Goal: Information Seeking & Learning: Check status

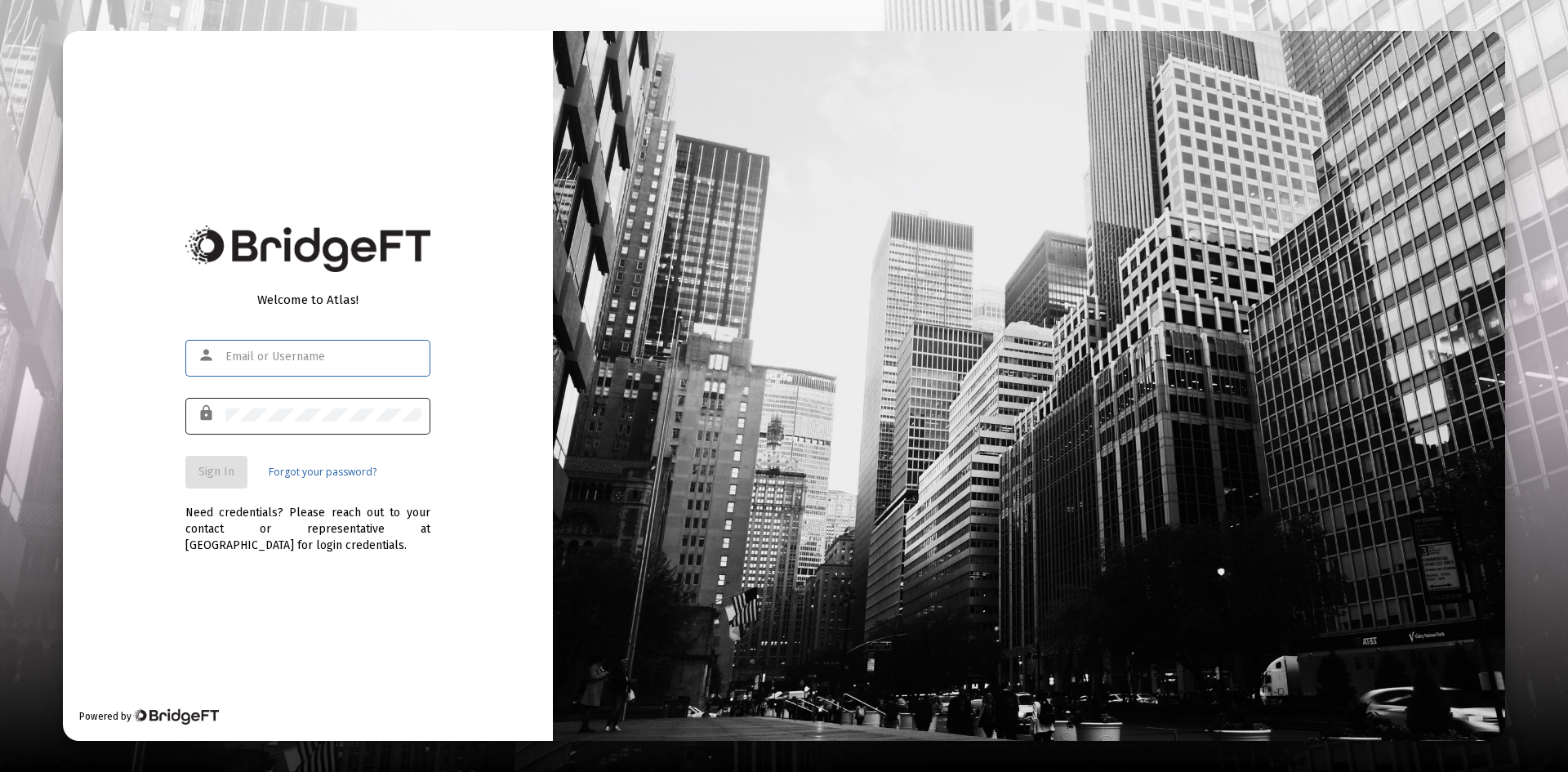
type input "[PERSON_NAME][EMAIL_ADDRESS][DOMAIN_NAME]"
click at [217, 471] on span "Sign In" at bounding box center [216, 471] width 36 height 14
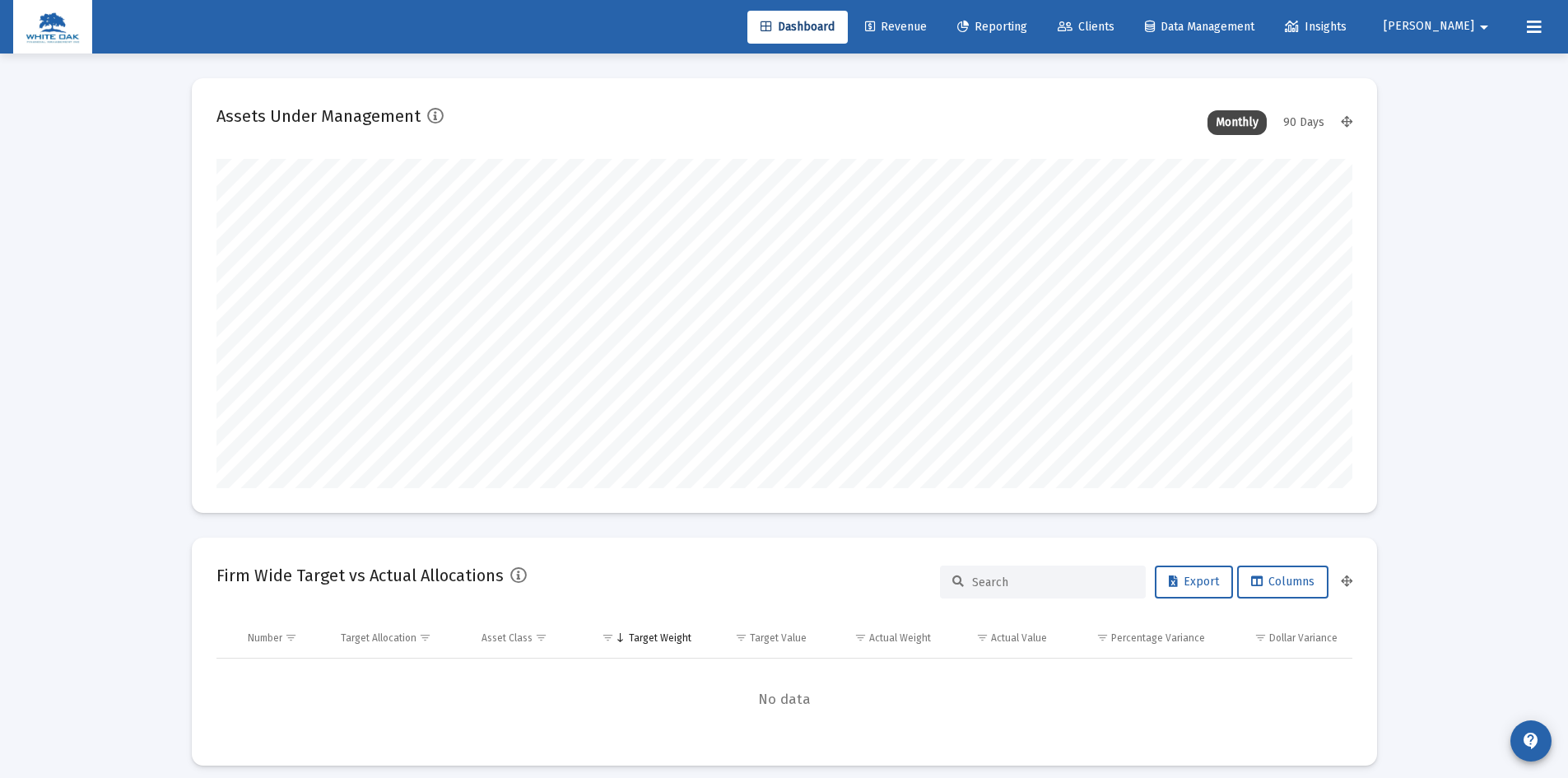
scroll to position [329, 611]
type input "[DATE]"
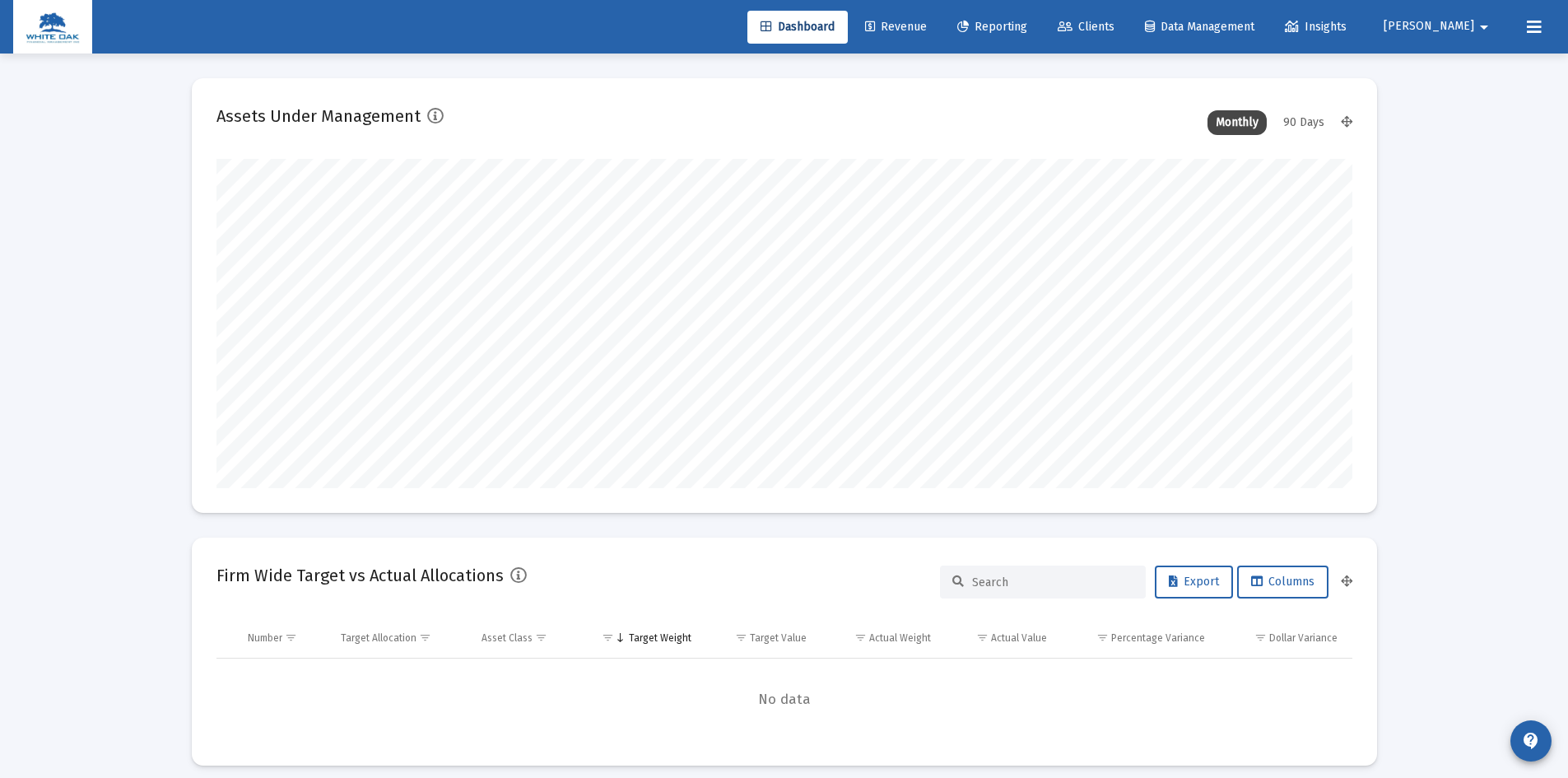
click at [1294, 125] on div "90 Days" at bounding box center [1304, 123] width 58 height 25
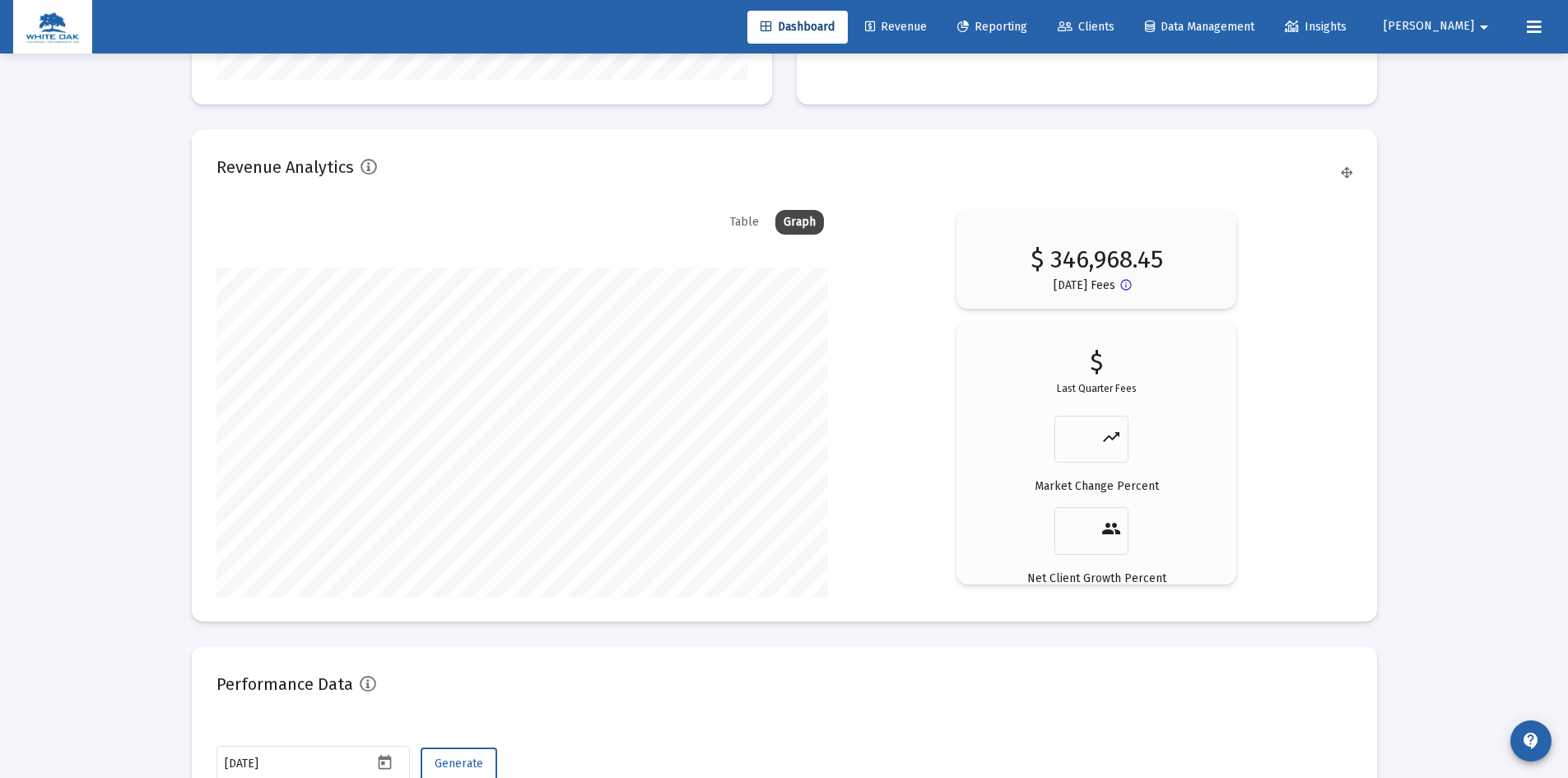
scroll to position [2387, 0]
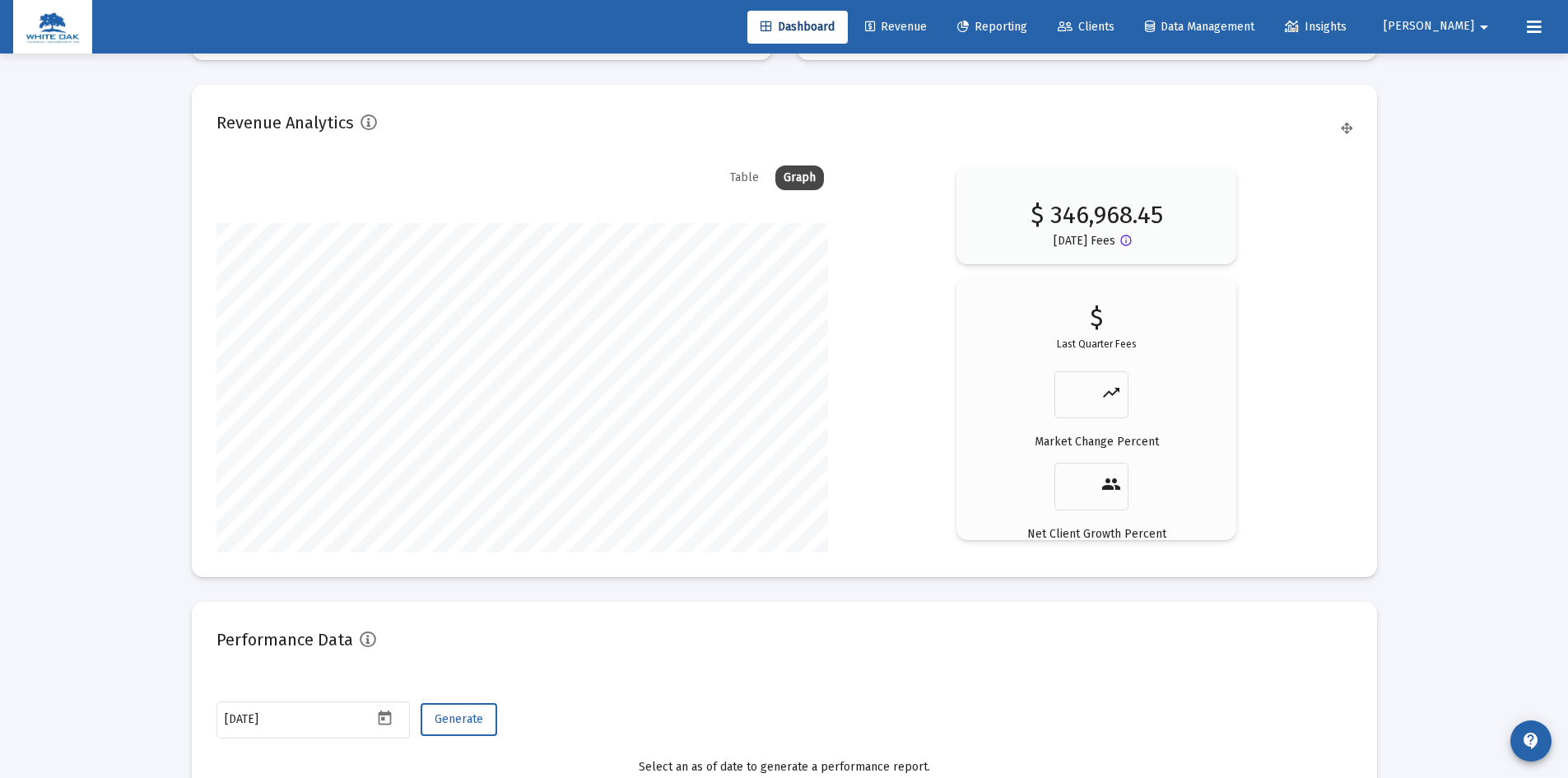
click at [743, 180] on div "Table" at bounding box center [744, 177] width 46 height 25
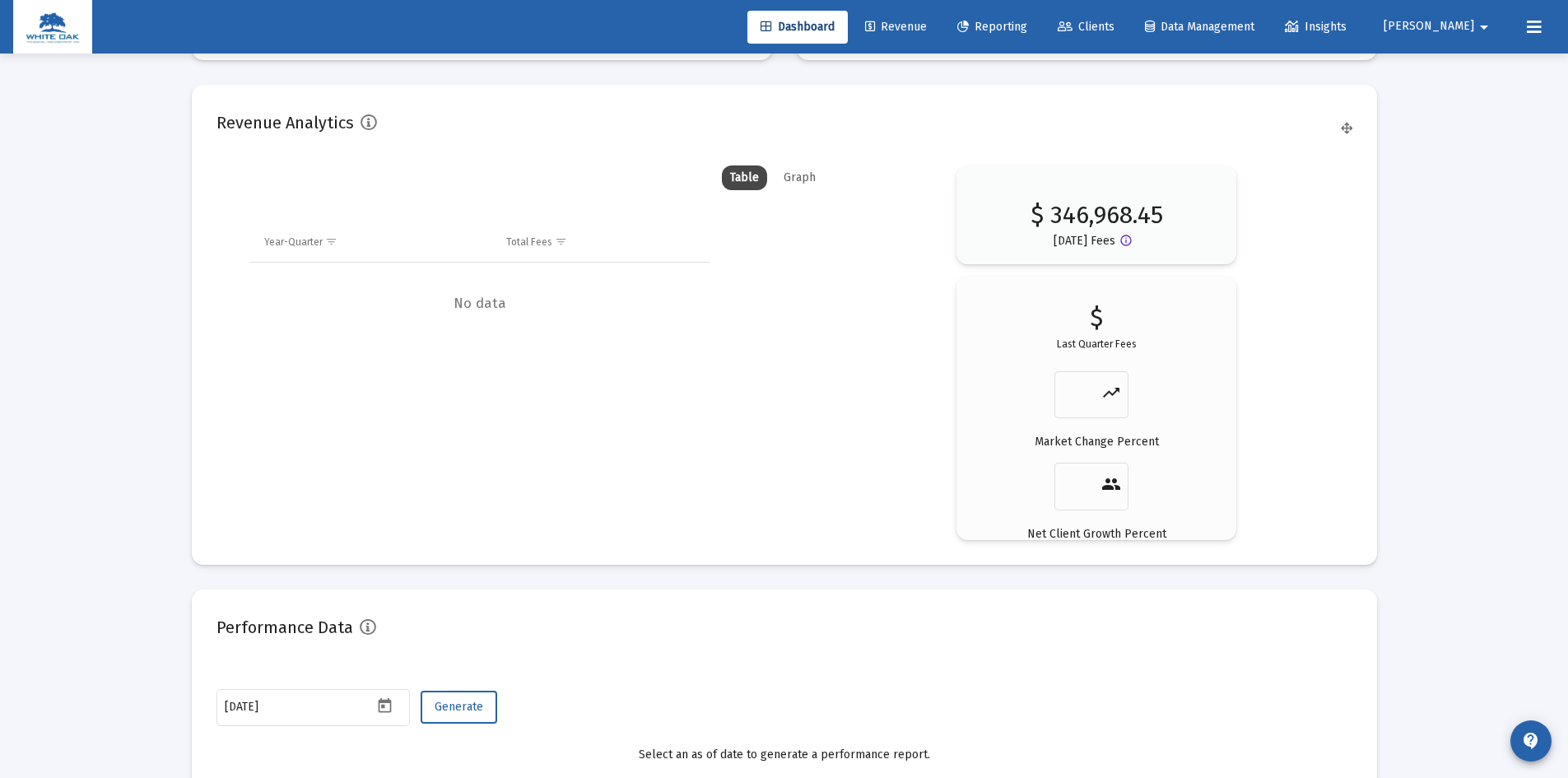
click at [783, 177] on div "Graph" at bounding box center [799, 177] width 48 height 25
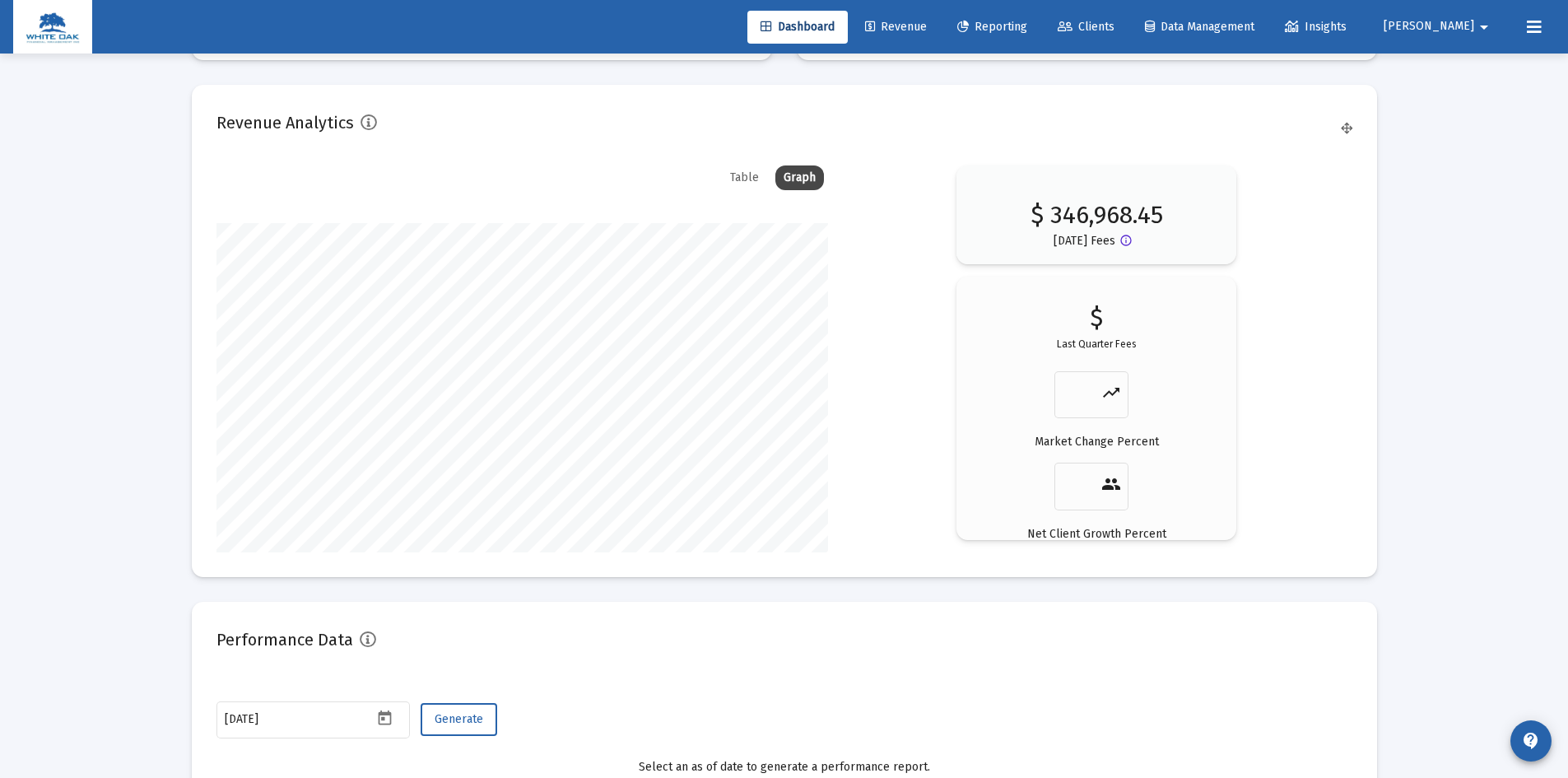
scroll to position [329, 611]
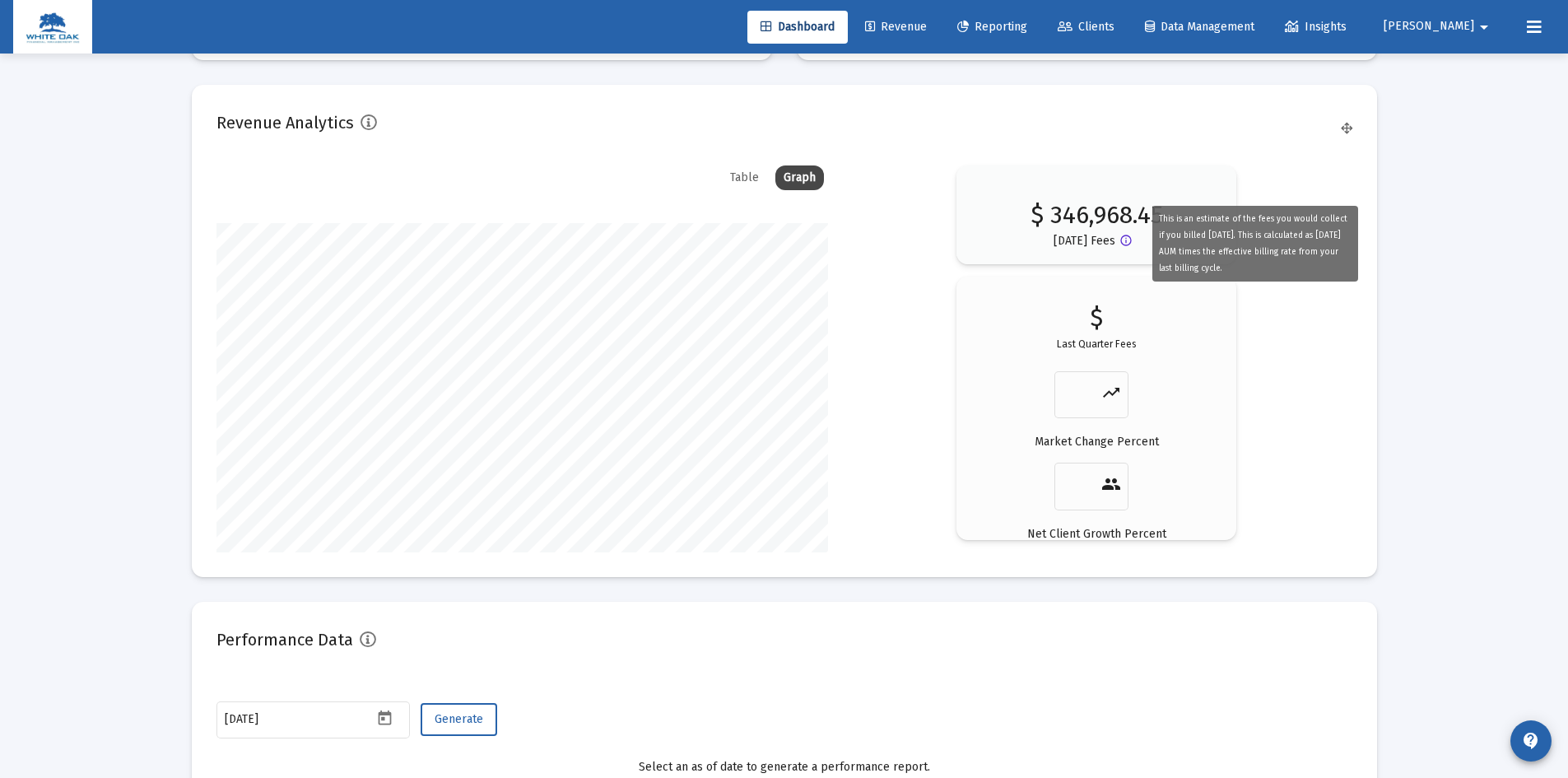
click at [1126, 240] on mat-icon "info_outline" at bounding box center [1129, 243] width 19 height 19
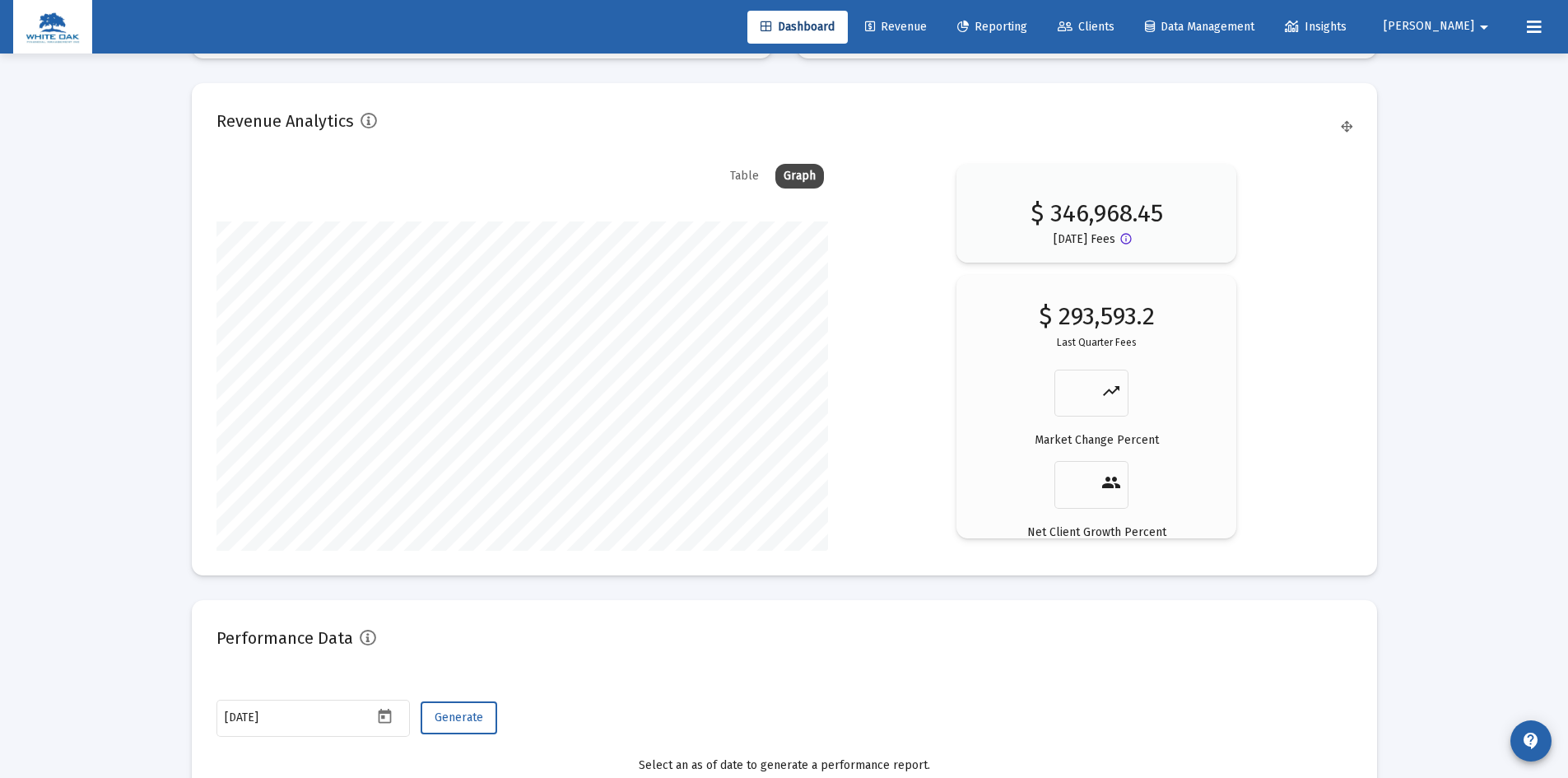
scroll to position [2294, 0]
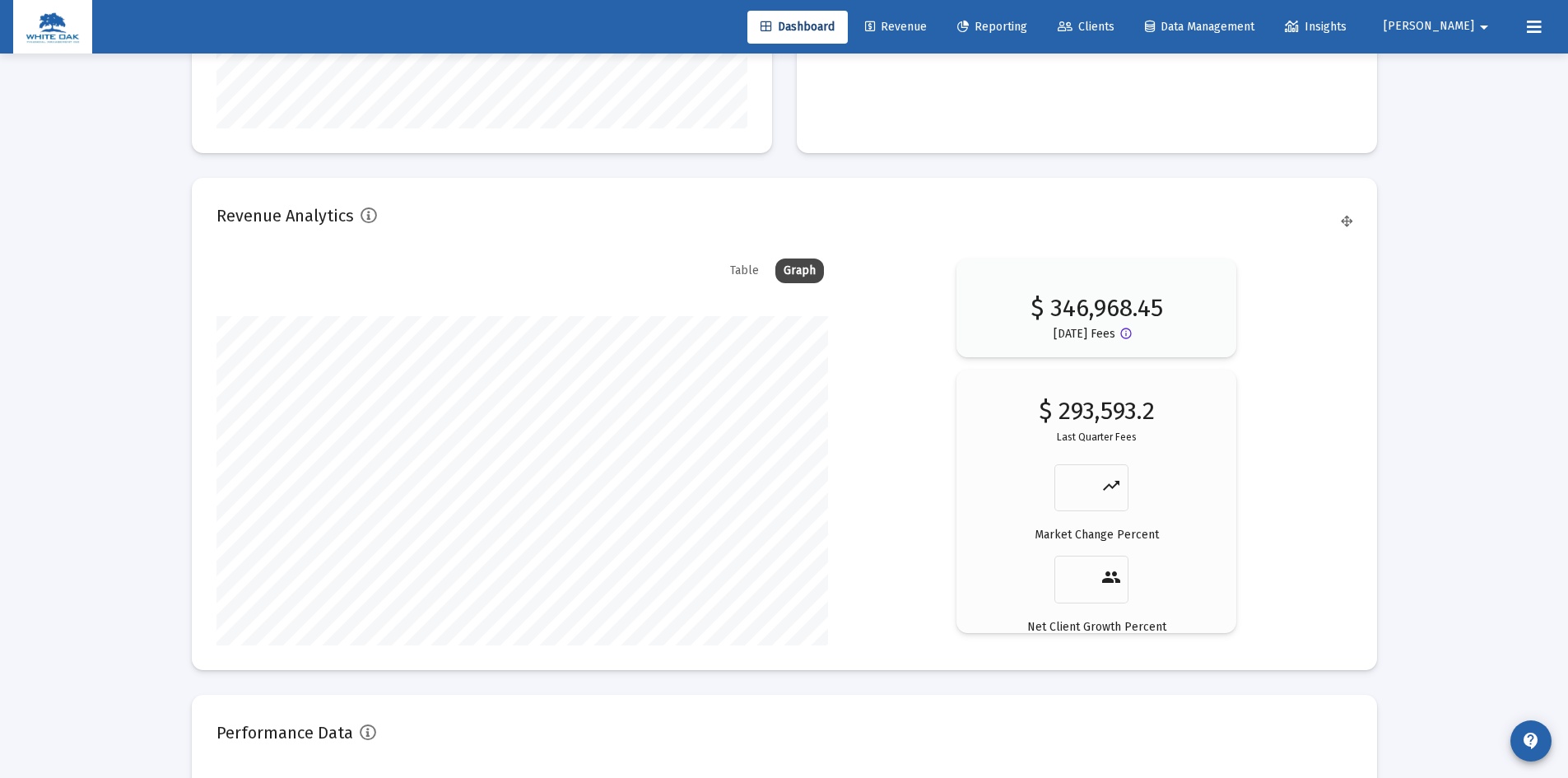
click at [926, 28] on span "Revenue" at bounding box center [895, 26] width 61 height 14
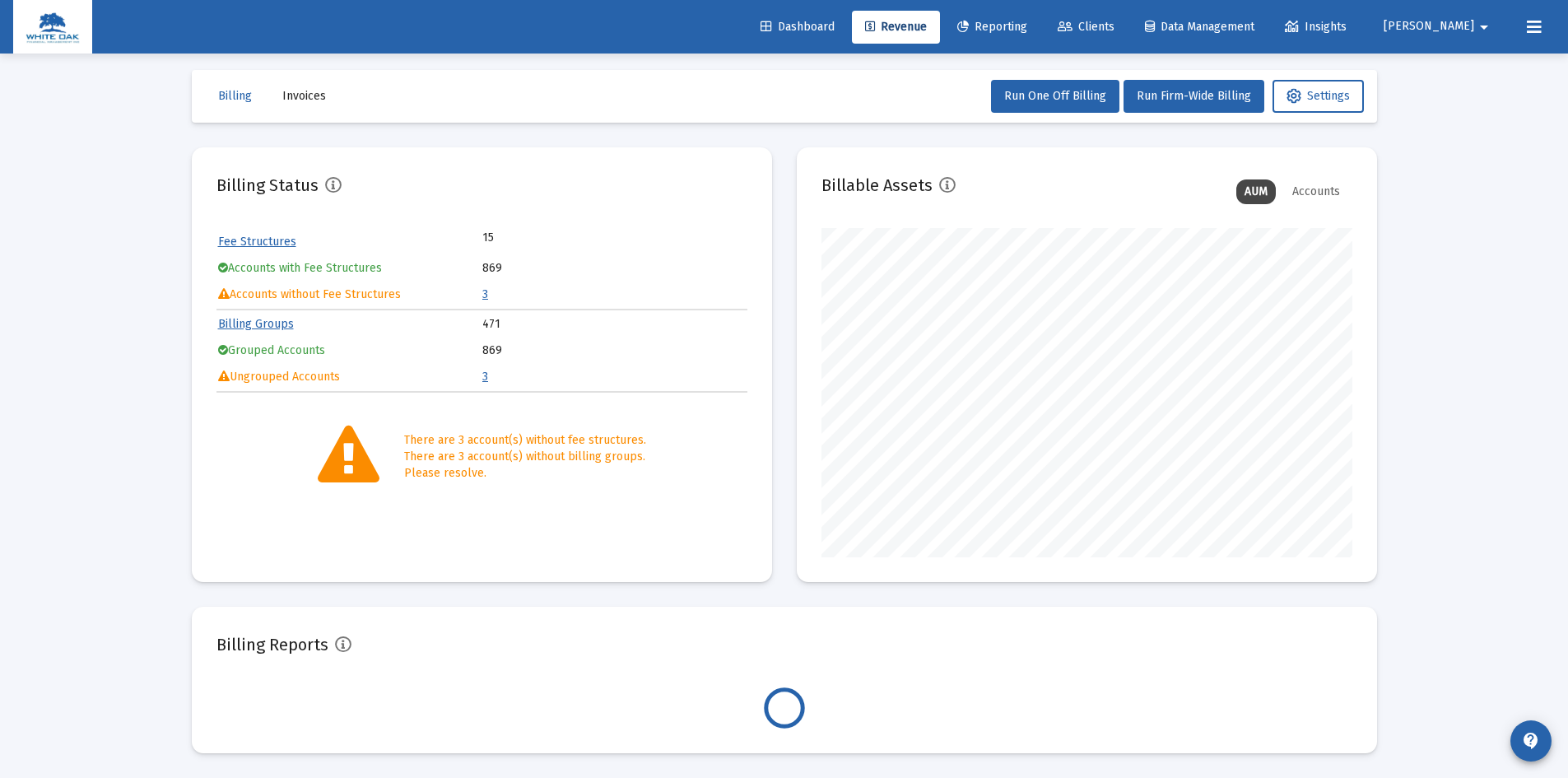
scroll to position [329, 531]
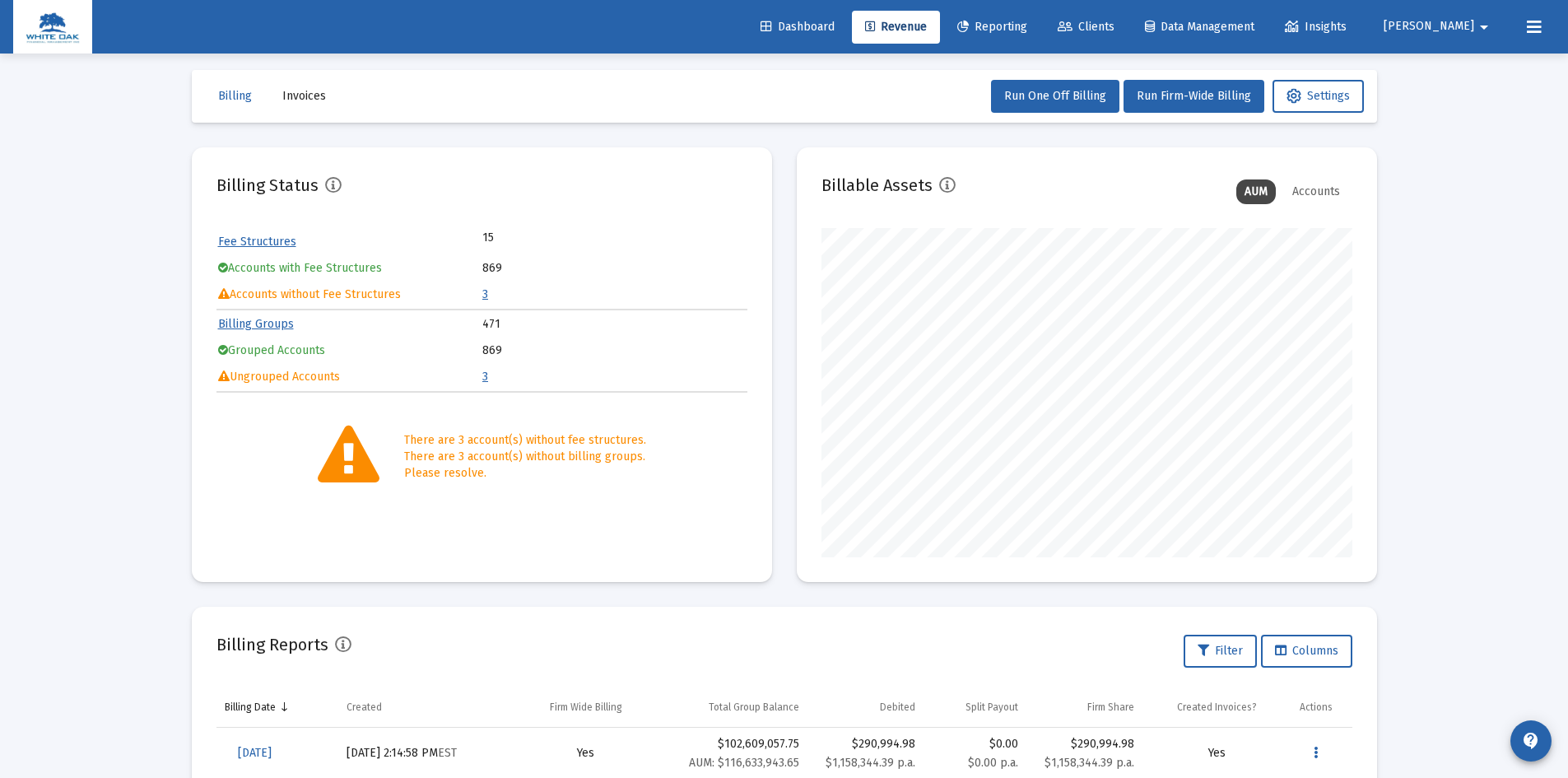
click at [485, 295] on link "3" at bounding box center [485, 294] width 6 height 14
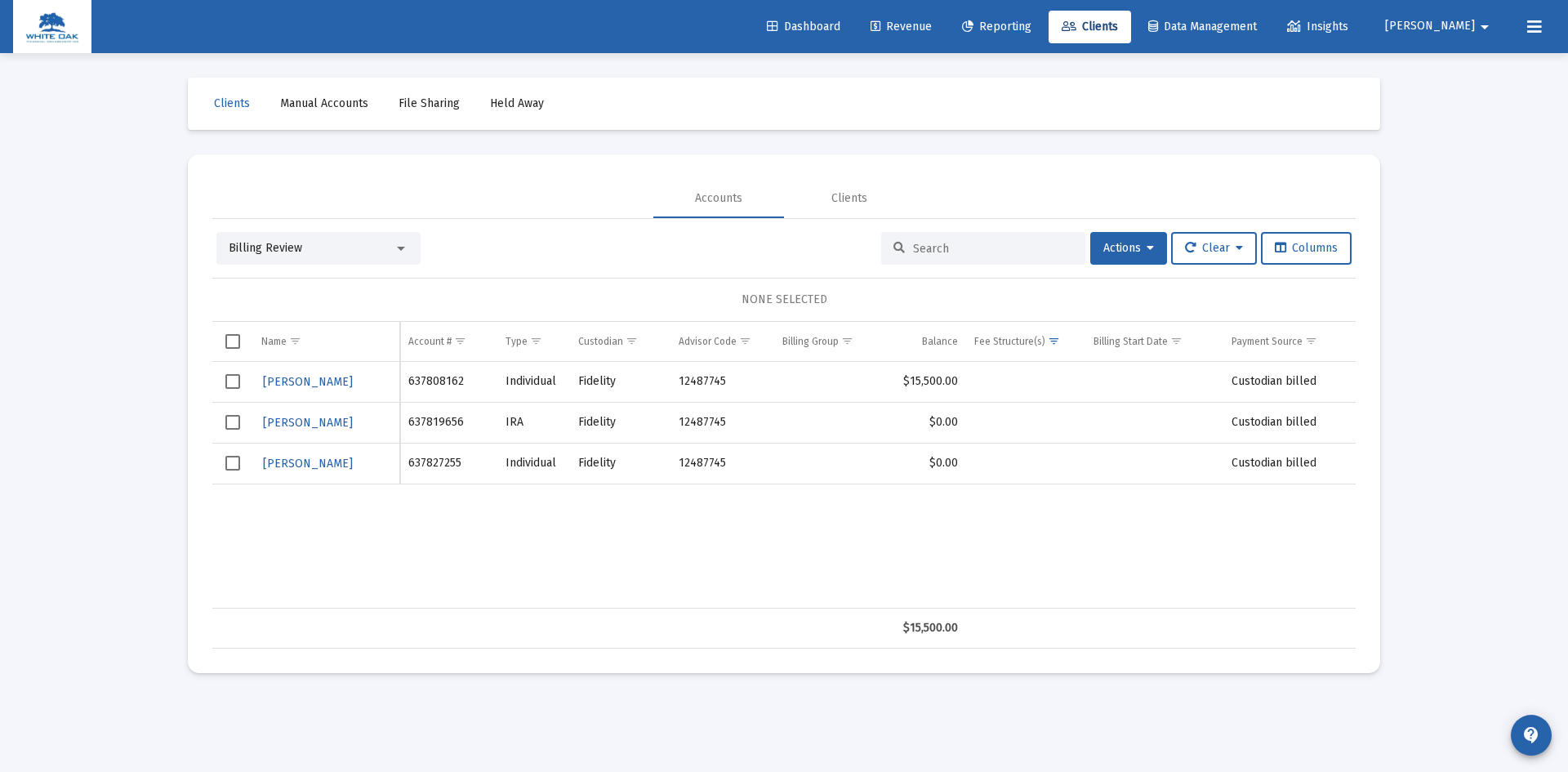
click at [932, 27] on span "Revenue" at bounding box center [901, 26] width 61 height 14
